Goal: Transaction & Acquisition: Obtain resource

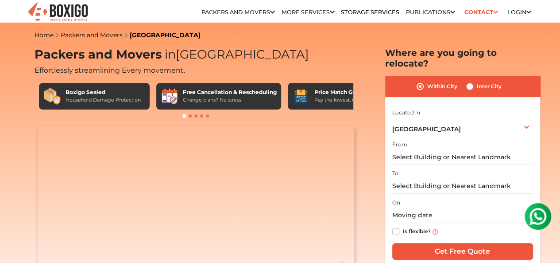
click at [477, 81] on label "Inter City" at bounding box center [489, 86] width 25 height 11
click at [470, 81] on input "Inter City" at bounding box center [469, 85] width 7 height 9
radio input "true"
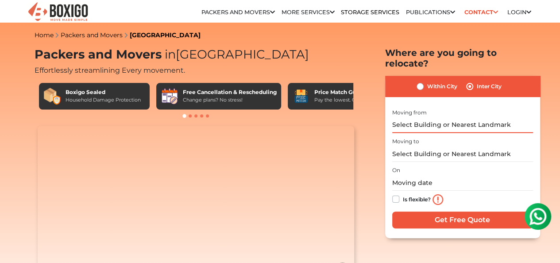
click at [468, 117] on input "text" at bounding box center [462, 124] width 141 height 15
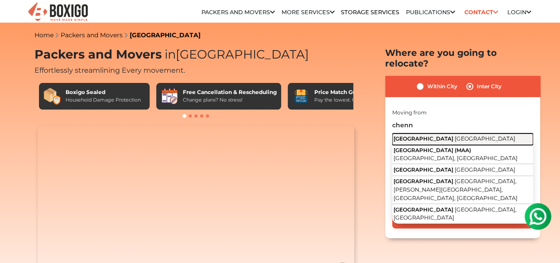
click at [455, 135] on span "[GEOGRAPHIC_DATA]" at bounding box center [485, 138] width 61 height 7
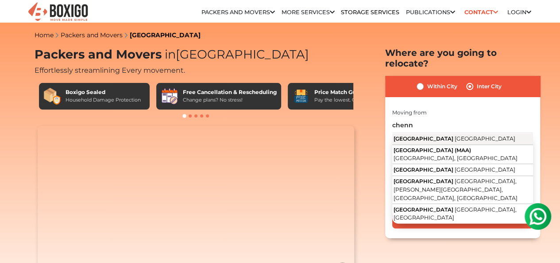
type input "[GEOGRAPHIC_DATA], [GEOGRAPHIC_DATA]"
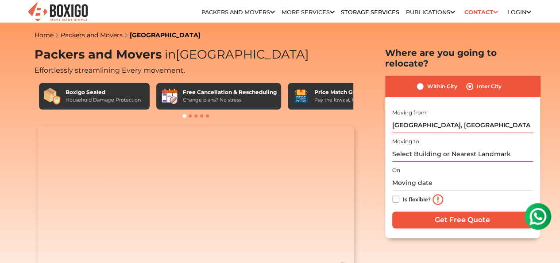
click at [427, 146] on input "text" at bounding box center [462, 153] width 141 height 15
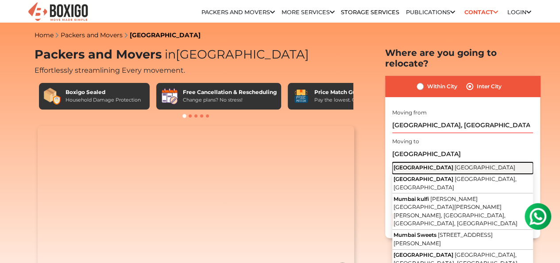
click at [455, 164] on span "[GEOGRAPHIC_DATA]" at bounding box center [485, 167] width 61 height 7
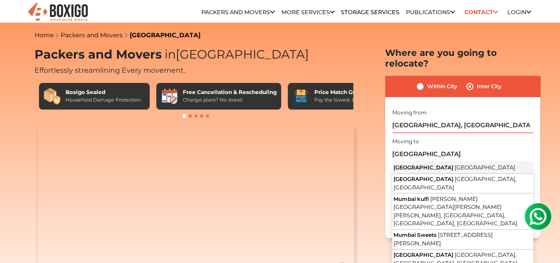
type input "[GEOGRAPHIC_DATA], [GEOGRAPHIC_DATA]"
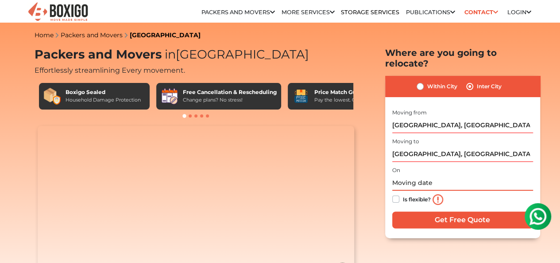
click at [431, 177] on input "text" at bounding box center [462, 182] width 141 height 15
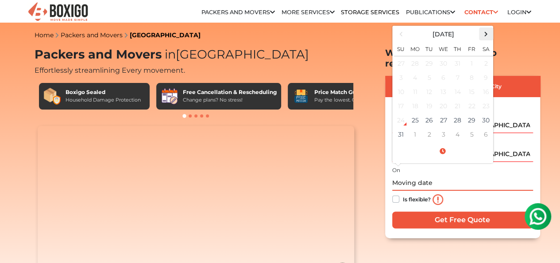
click at [485, 28] on span at bounding box center [486, 34] width 12 height 12
click at [414, 85] on td "15" at bounding box center [415, 92] width 14 height 14
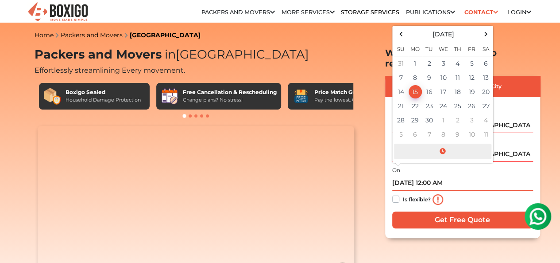
click at [441, 146] on span at bounding box center [442, 150] width 97 height 15
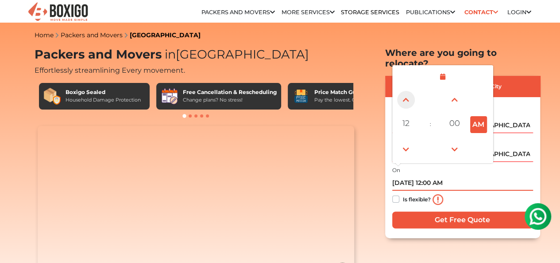
click at [405, 91] on span at bounding box center [406, 100] width 18 height 18
click at [403, 91] on span at bounding box center [406, 100] width 18 height 18
click at [404, 91] on span at bounding box center [406, 100] width 18 height 18
click at [409, 115] on span "03" at bounding box center [406, 123] width 18 height 18
click at [456, 141] on div "10" at bounding box center [456, 149] width 24 height 24
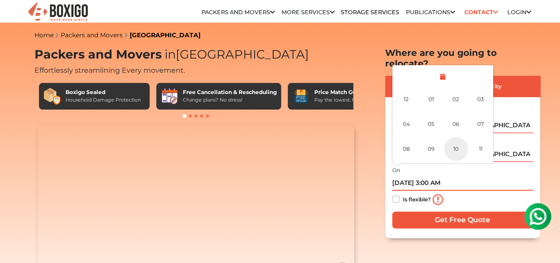
type input "[DATE] 10:00 AM"
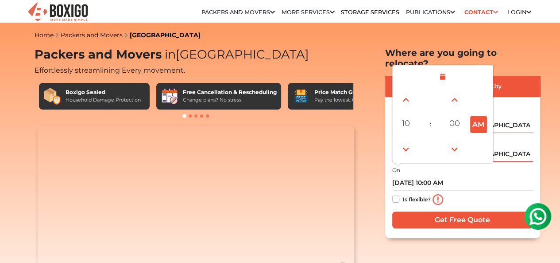
click at [492, 194] on div "Is flexible?" at bounding box center [462, 199] width 141 height 18
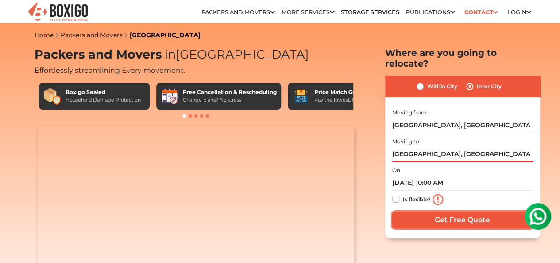
click at [469, 220] on input "Get Free Quote" at bounding box center [462, 219] width 141 height 17
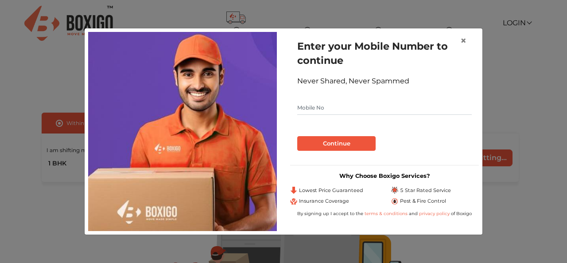
click at [331, 110] on input "text" at bounding box center [384, 108] width 174 height 14
type input "9867298234"
click at [338, 143] on button "Continue" at bounding box center [336, 143] width 78 height 15
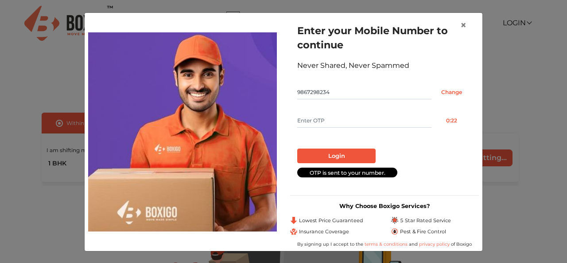
click at [321, 122] on input "text" at bounding box center [364, 120] width 134 height 14
type input "7720"
click at [342, 156] on button "Login" at bounding box center [336, 155] width 78 height 15
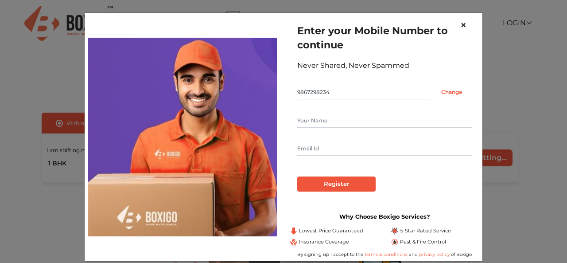
click at [460, 25] on span "×" at bounding box center [463, 25] width 6 height 13
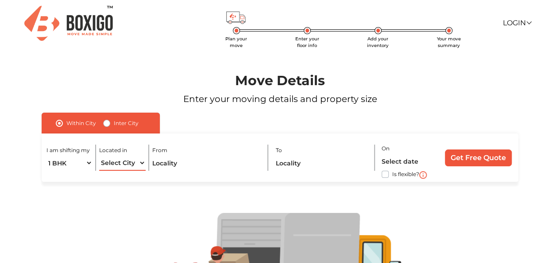
click at [130, 163] on select "Select City Bangalore Bengaluru Bhopal Bhubaneswar Chennai Coimbatore Cuttack D…" at bounding box center [122, 162] width 46 height 15
select select "[GEOGRAPHIC_DATA]"
click at [99, 155] on select "Select City Bangalore Bengaluru Bhopal Bhubaneswar Chennai Coimbatore Cuttack D…" at bounding box center [122, 162] width 46 height 15
click at [185, 161] on input "text" at bounding box center [206, 162] width 109 height 15
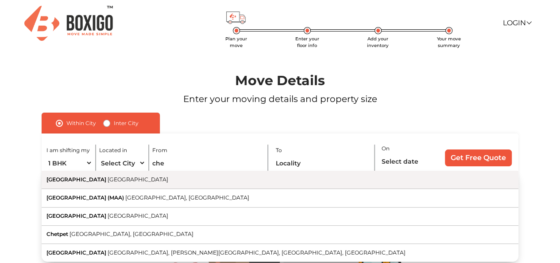
click at [56, 180] on span "[GEOGRAPHIC_DATA]" at bounding box center [76, 179] width 60 height 7
type input "[GEOGRAPHIC_DATA], [GEOGRAPHIC_DATA]"
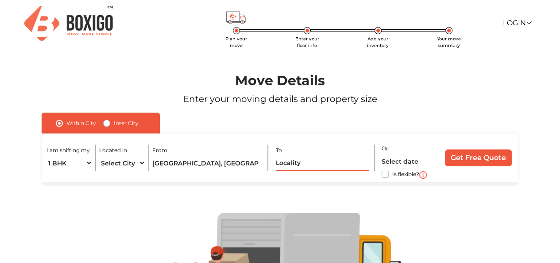
click at [297, 164] on input "text" at bounding box center [322, 162] width 93 height 15
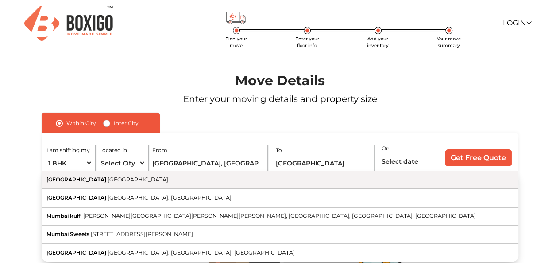
click at [155, 172] on button "[GEOGRAPHIC_DATA] [GEOGRAPHIC_DATA]" at bounding box center [280, 179] width 477 height 18
type input "[GEOGRAPHIC_DATA], [GEOGRAPHIC_DATA]"
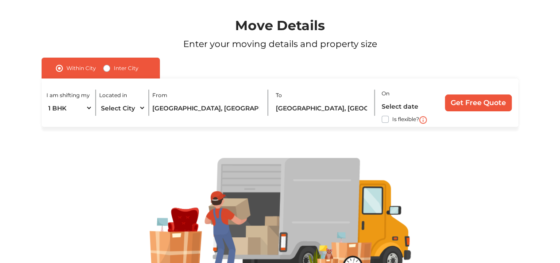
scroll to position [56, 0]
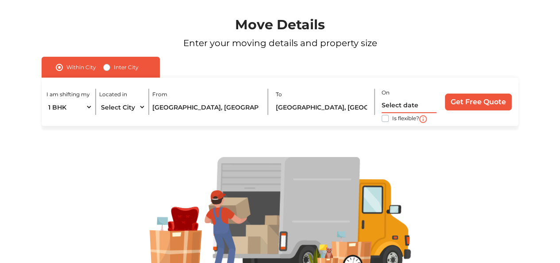
click at [397, 103] on input "text" at bounding box center [409, 104] width 55 height 15
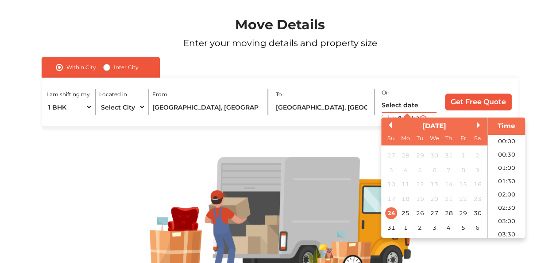
scroll to position [380, 0]
click at [477, 127] on button "Next Month" at bounding box center [480, 125] width 6 height 6
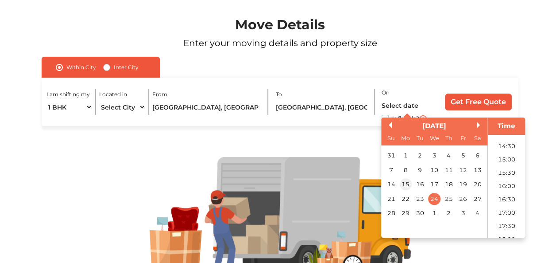
click at [405, 185] on div "15" at bounding box center [405, 184] width 12 height 12
click at [506, 197] on li "10:00" at bounding box center [507, 198] width 38 height 13
type input "15/09/2025 10:00 AM"
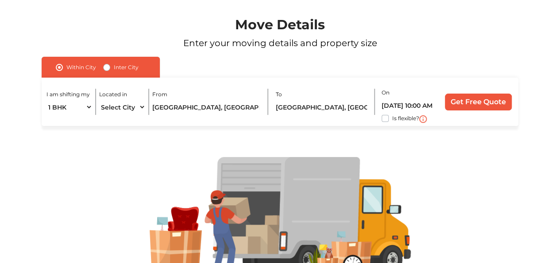
scroll to position [100, 0]
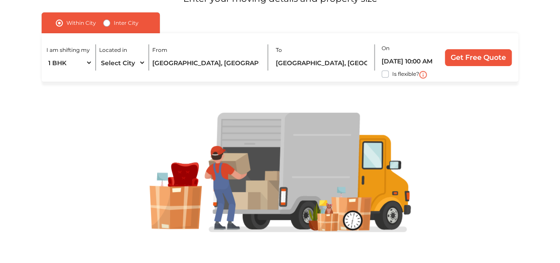
click at [485, 58] on input "Get Free Quote" at bounding box center [478, 57] width 67 height 17
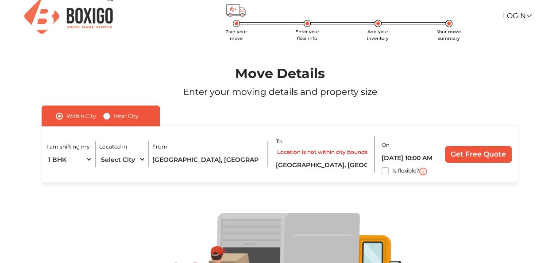
scroll to position [0, 0]
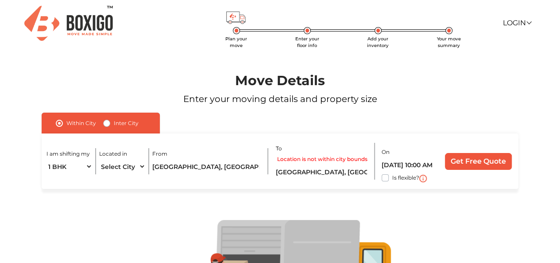
click at [114, 124] on label "Inter City" at bounding box center [126, 123] width 25 height 11
click at [107, 124] on input "Inter City" at bounding box center [106, 122] width 7 height 9
radio input "true"
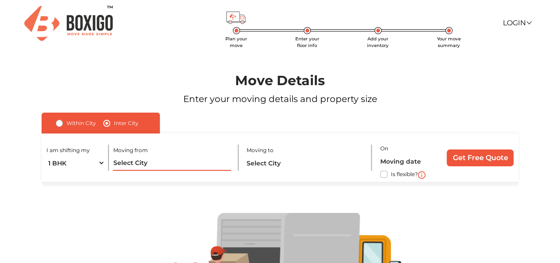
click at [148, 163] on input "text" at bounding box center [172, 162] width 118 height 15
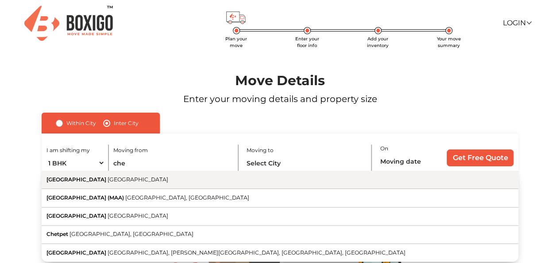
click at [108, 180] on span "[GEOGRAPHIC_DATA]" at bounding box center [138, 179] width 61 height 7
type input "[GEOGRAPHIC_DATA], [GEOGRAPHIC_DATA]"
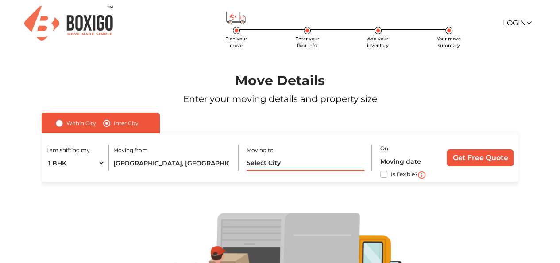
click at [292, 163] on input "text" at bounding box center [306, 162] width 118 height 15
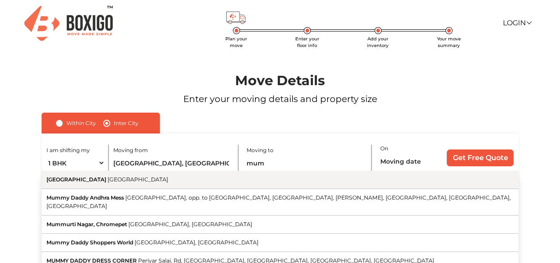
click at [240, 182] on button "[GEOGRAPHIC_DATA] [GEOGRAPHIC_DATA]" at bounding box center [280, 179] width 477 height 18
type input "[GEOGRAPHIC_DATA], [GEOGRAPHIC_DATA]"
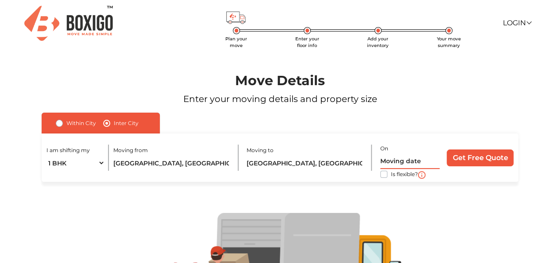
click at [412, 158] on input "text" at bounding box center [409, 160] width 59 height 15
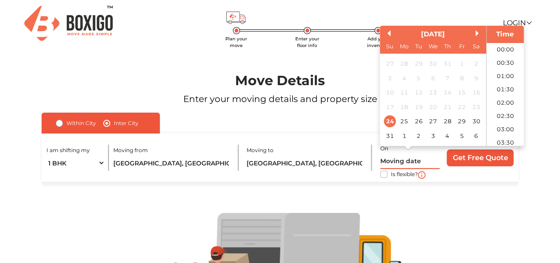
scroll to position [380, 0]
click at [479, 35] on button "Next Month" at bounding box center [479, 33] width 6 height 6
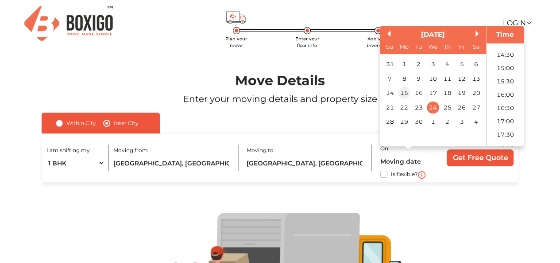
click at [405, 93] on div "15" at bounding box center [404, 93] width 12 height 12
click at [500, 89] on li "10:00" at bounding box center [506, 90] width 38 height 13
type input "15/09/2025 10:00 AM"
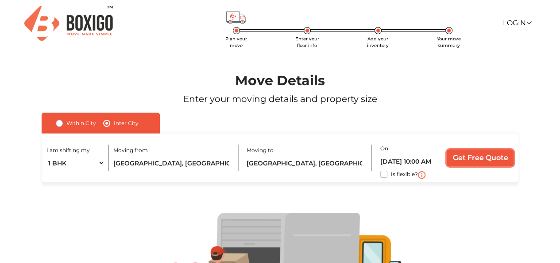
click at [483, 164] on input "Get Free Quote" at bounding box center [480, 157] width 67 height 17
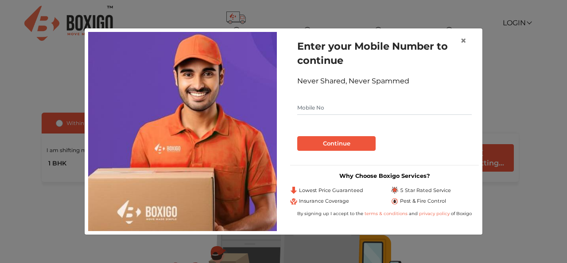
click at [330, 102] on input "text" at bounding box center [384, 108] width 174 height 14
type input "9867298234"
click at [336, 143] on button "Continue" at bounding box center [336, 143] width 78 height 15
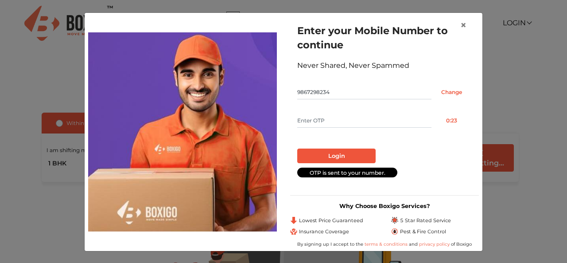
click at [332, 120] on input "text" at bounding box center [364, 120] width 134 height 14
type input "7786"
click at [337, 155] on button "Login" at bounding box center [336, 155] width 78 height 15
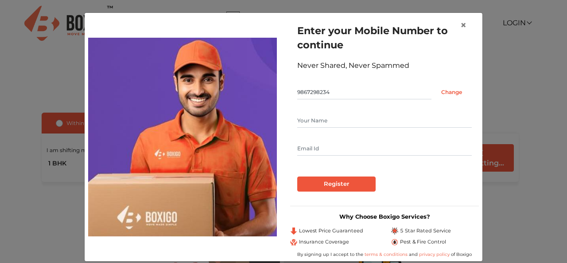
click at [316, 120] on input "text" at bounding box center [384, 120] width 174 height 14
type input "Amrutha"
click at [333, 151] on input "text" at bounding box center [384, 148] width 174 height 14
click at [314, 149] on input "text" at bounding box center [384, 148] width 174 height 14
paste input "saangeetha2015@gmail.com"
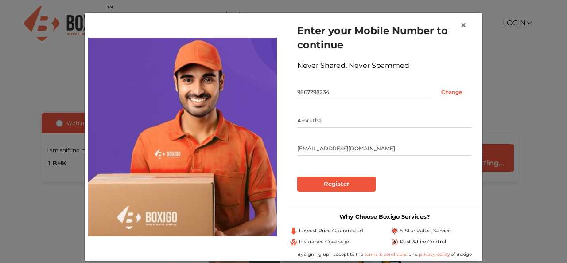
type input "saangeetha2015@gmail.com"
click at [347, 185] on input "Register" at bounding box center [336, 183] width 78 height 15
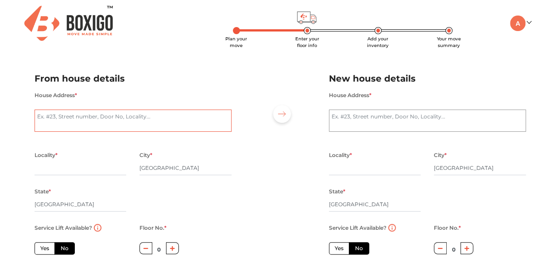
click at [142, 115] on textarea "House Address *" at bounding box center [133, 120] width 197 height 22
click at [252, 190] on div at bounding box center [280, 183] width 84 height 244
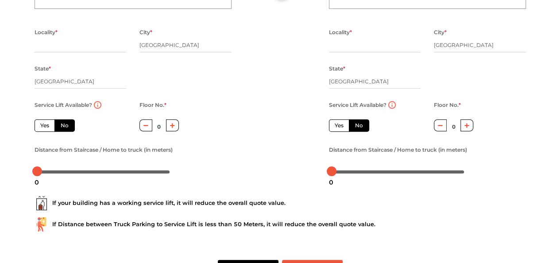
scroll to position [156, 0]
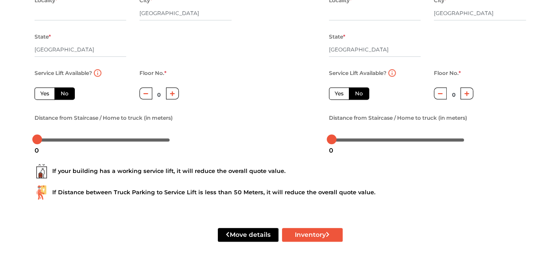
click at [248, 233] on button "Move details" at bounding box center [248, 235] width 61 height 14
radio input "true"
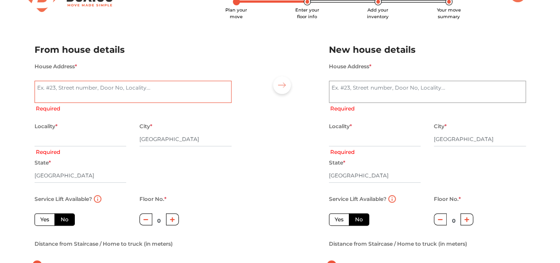
scroll to position [0, 0]
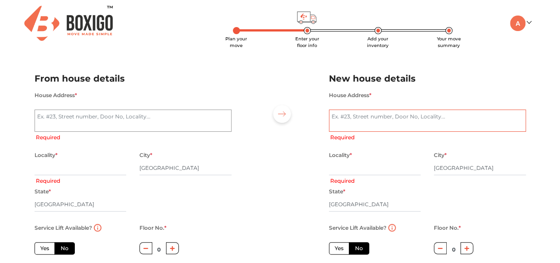
click at [380, 116] on textarea "House Address *" at bounding box center [427, 120] width 197 height 22
